Goal: Task Accomplishment & Management: Use online tool/utility

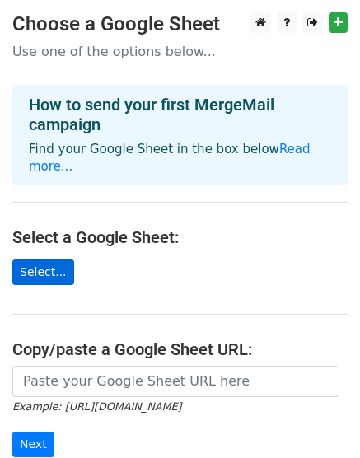
click at [46, 264] on link "Select..." at bounding box center [43, 272] width 62 height 26
click at [50, 259] on link "Select..." at bounding box center [43, 272] width 62 height 26
click at [30, 259] on link "Select..." at bounding box center [43, 272] width 62 height 26
